Goal: Find specific page/section: Find specific page/section

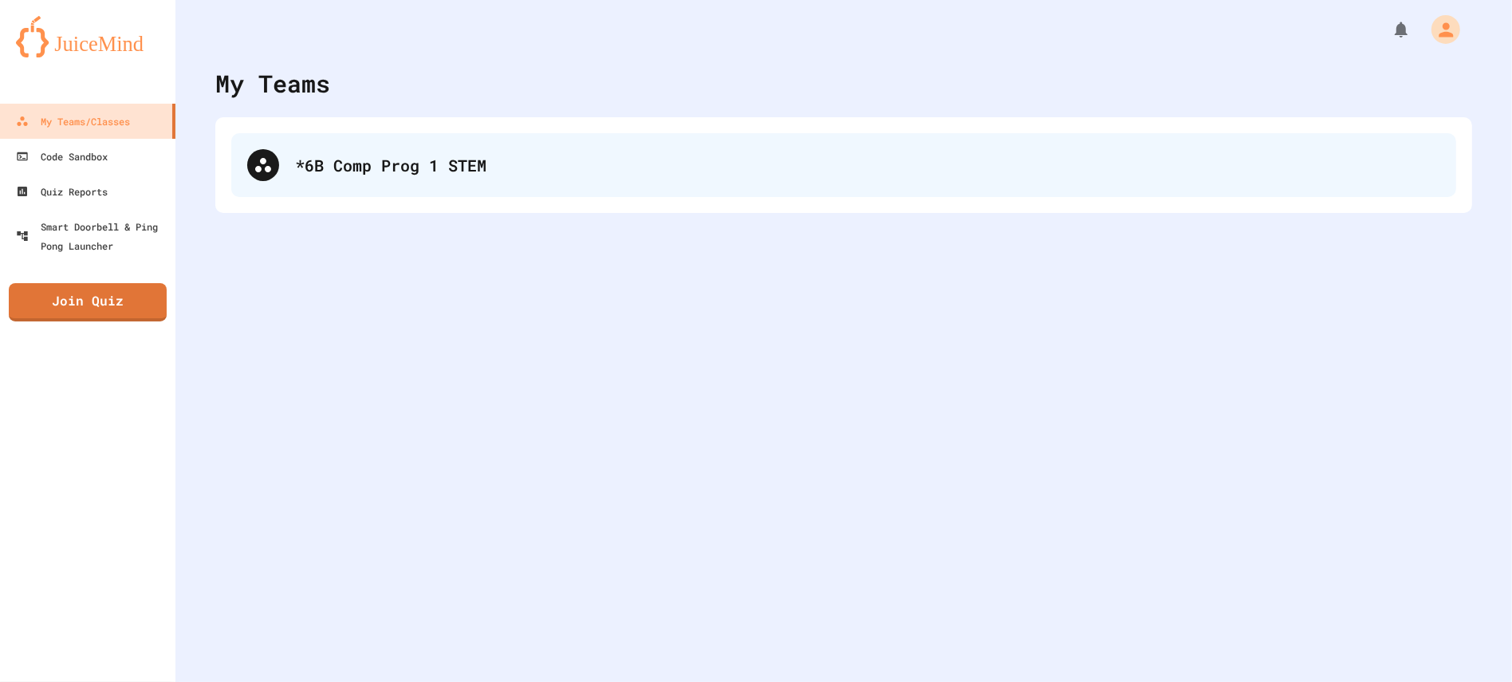
click at [691, 176] on div "*6B Comp Prog 1 STEM" at bounding box center [867, 165] width 1145 height 24
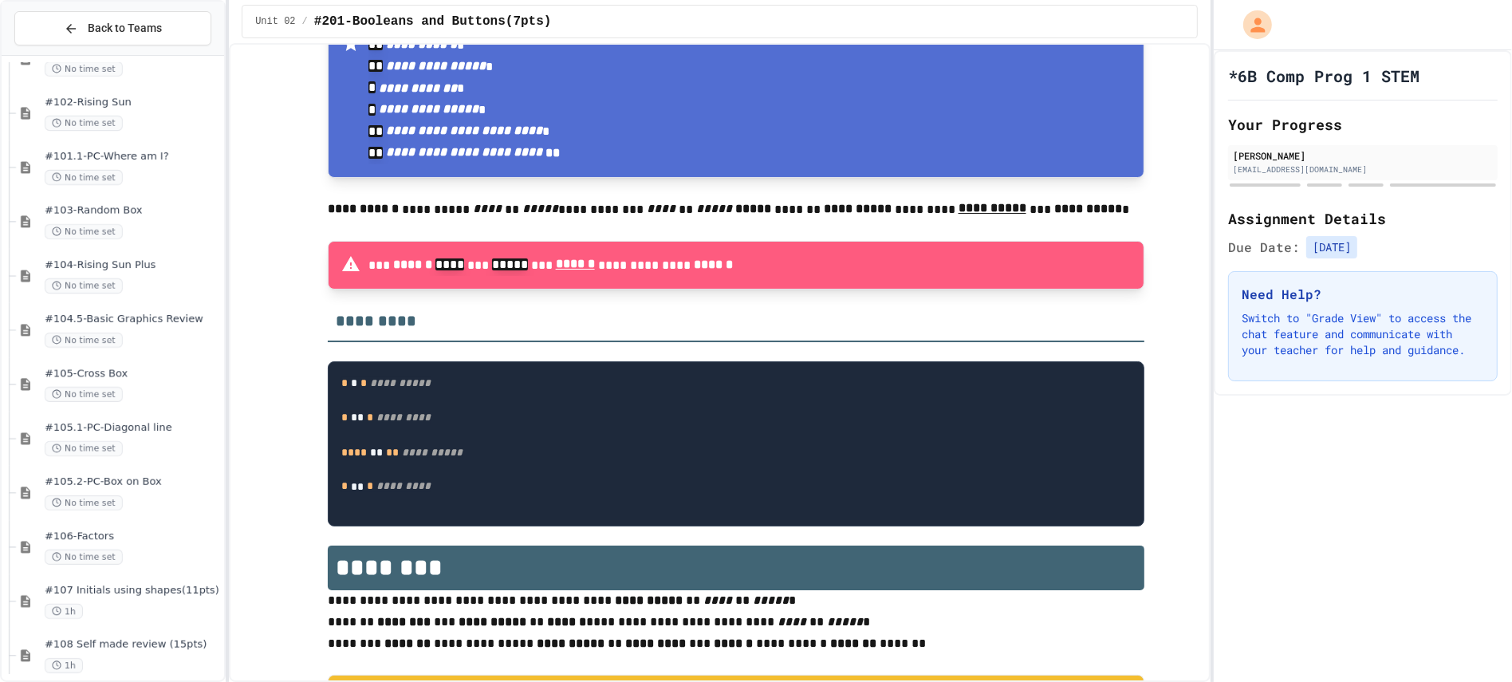
scroll to position [328, 0]
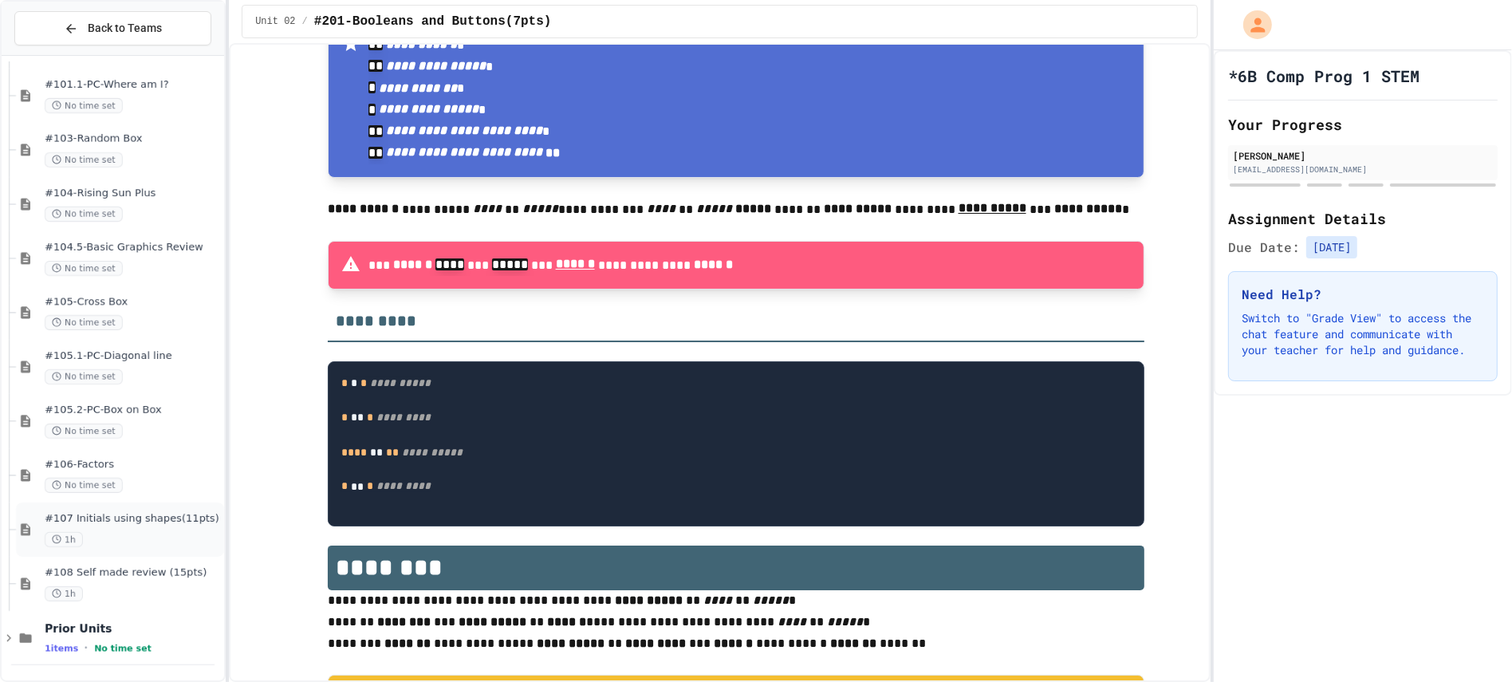
click at [149, 553] on div "#107 Initials using shapes(11pts) 1h" at bounding box center [120, 529] width 208 height 54
